Goal: Task Accomplishment & Management: Complete application form

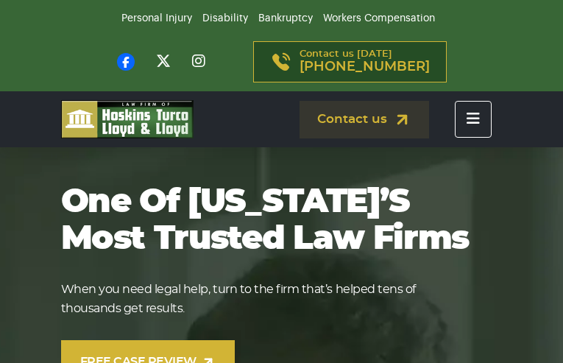
type input "[PHONE_NUMBER]"
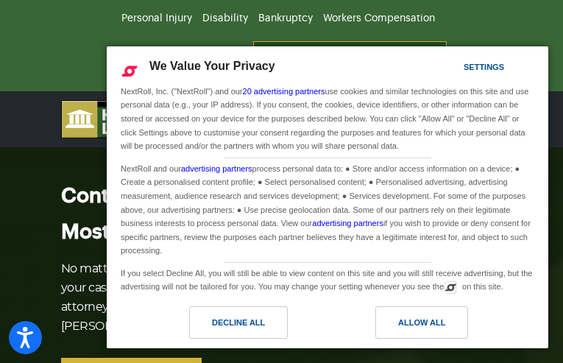
type input "PHRPknEmrIc"
type input "[EMAIL_ADDRESS][DOMAIN_NAME]"
type input "7468405760"
type input "ocOuCssr"
type input "YbkRoOSVtXNxxAMw"
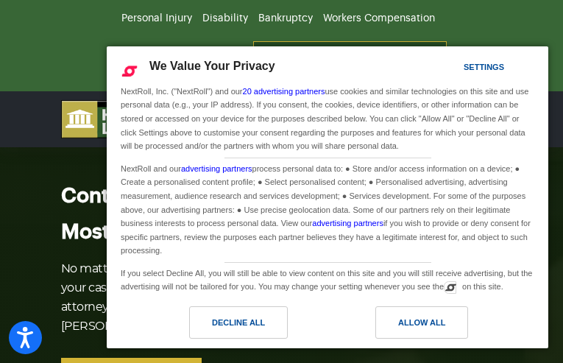
type input "[EMAIL_ADDRESS][DOMAIN_NAME]"
type input "[PHONE_NUMBER]"
type input "TkFhCPNN"
